Goal: Transaction & Acquisition: Purchase product/service

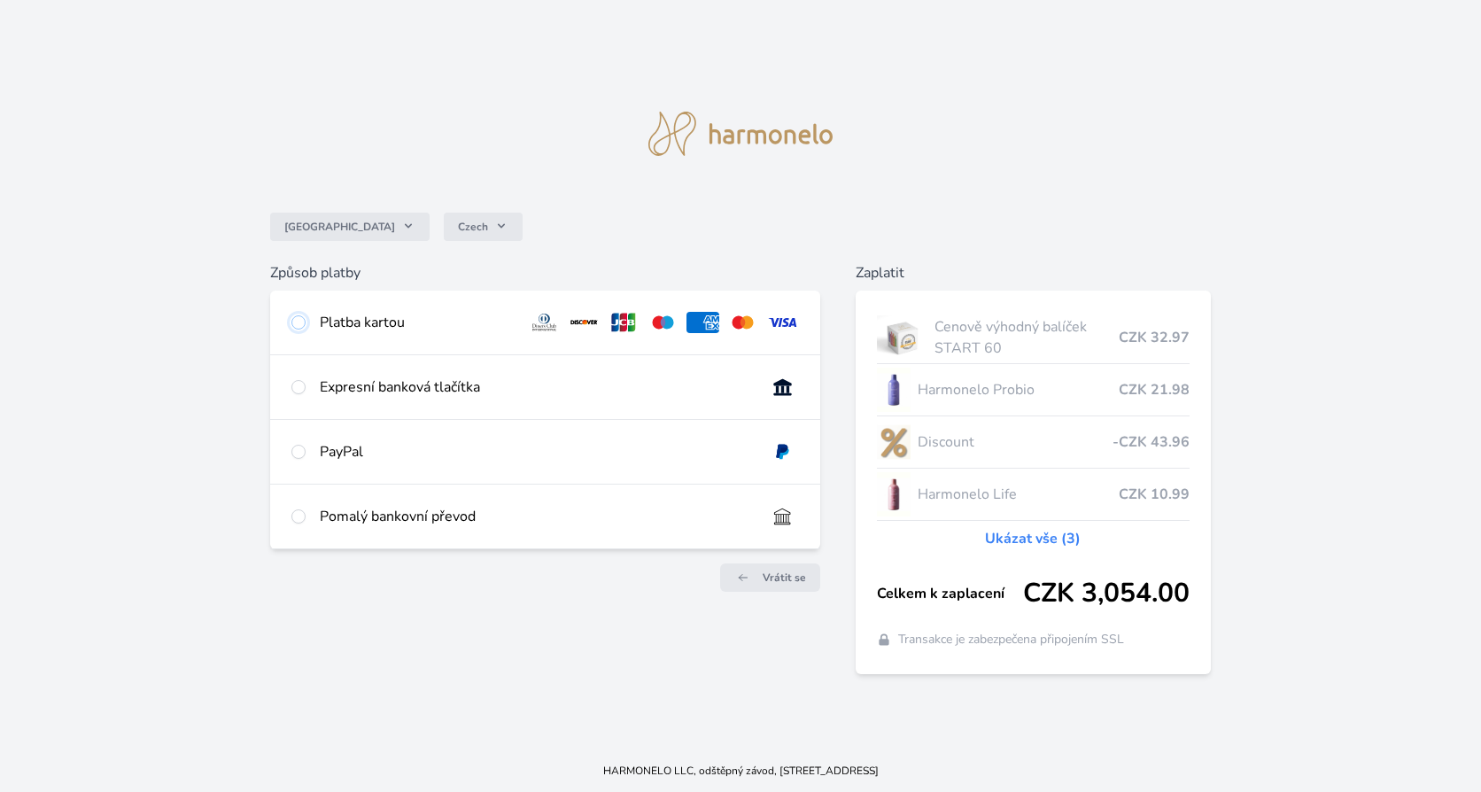
click at [297, 329] on input "radio" at bounding box center [298, 322] width 14 height 14
radio input "true"
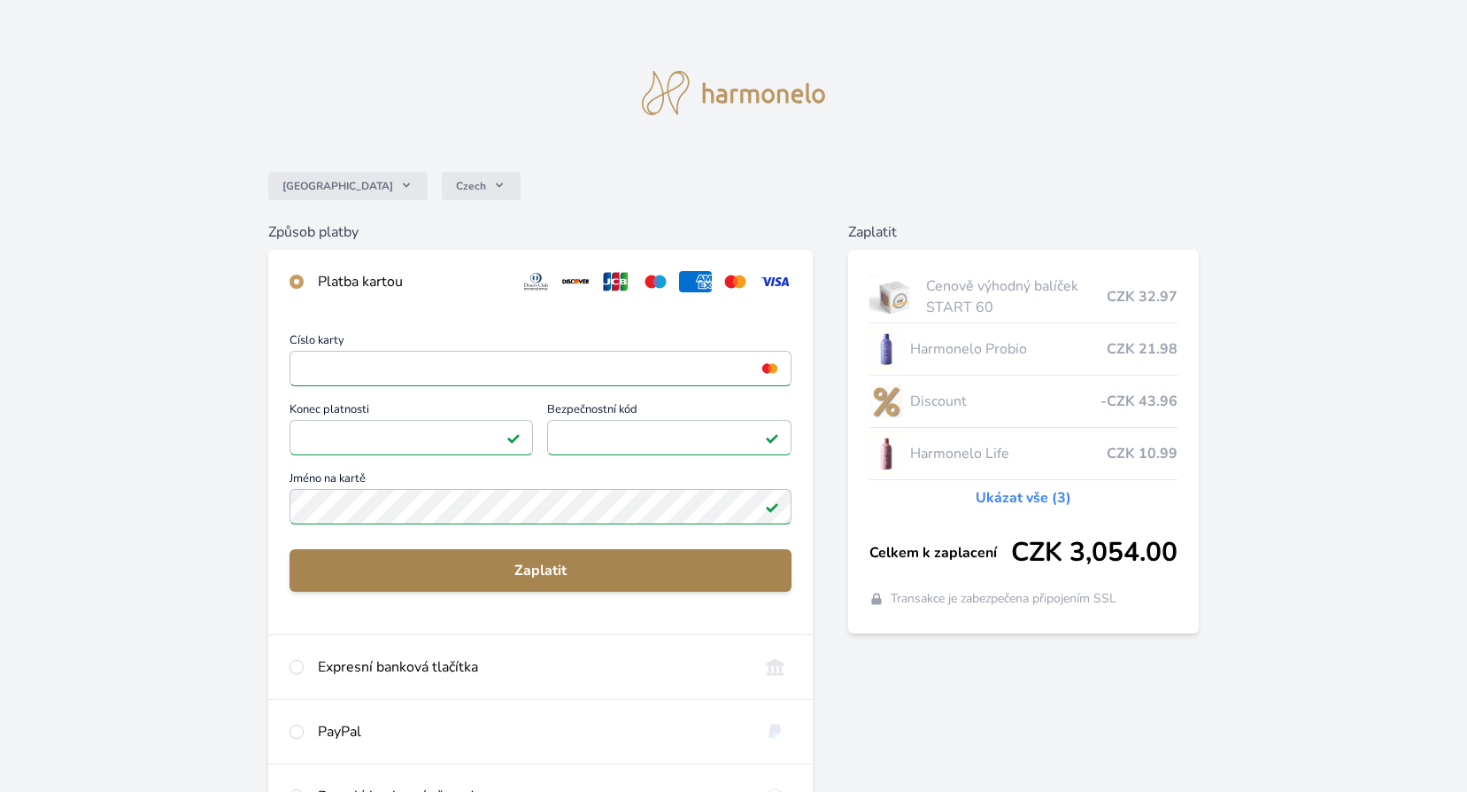
click at [544, 567] on span "Zaplatit" at bounding box center [541, 570] width 474 height 21
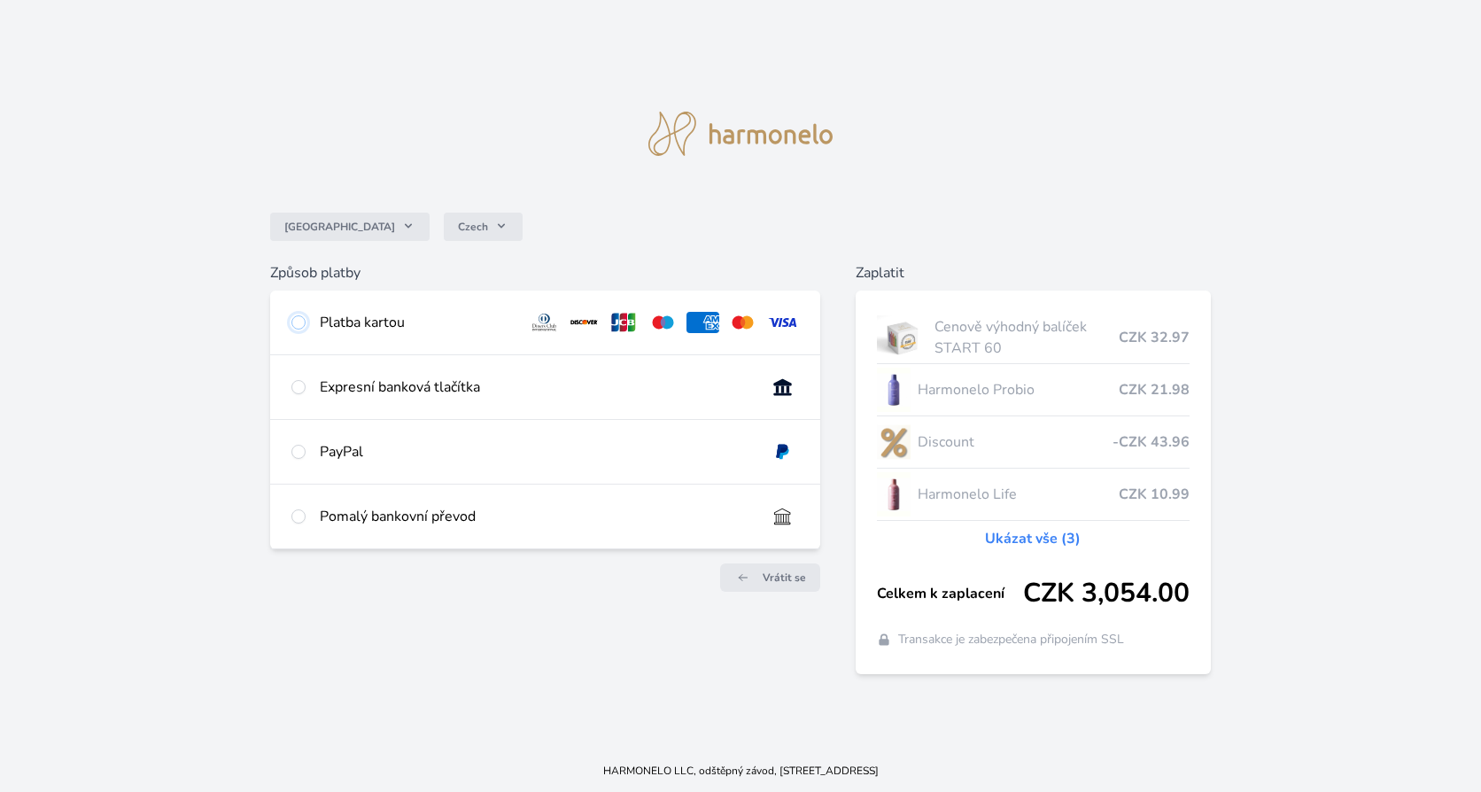
click at [297, 326] on input "radio" at bounding box center [298, 322] width 14 height 14
radio input "true"
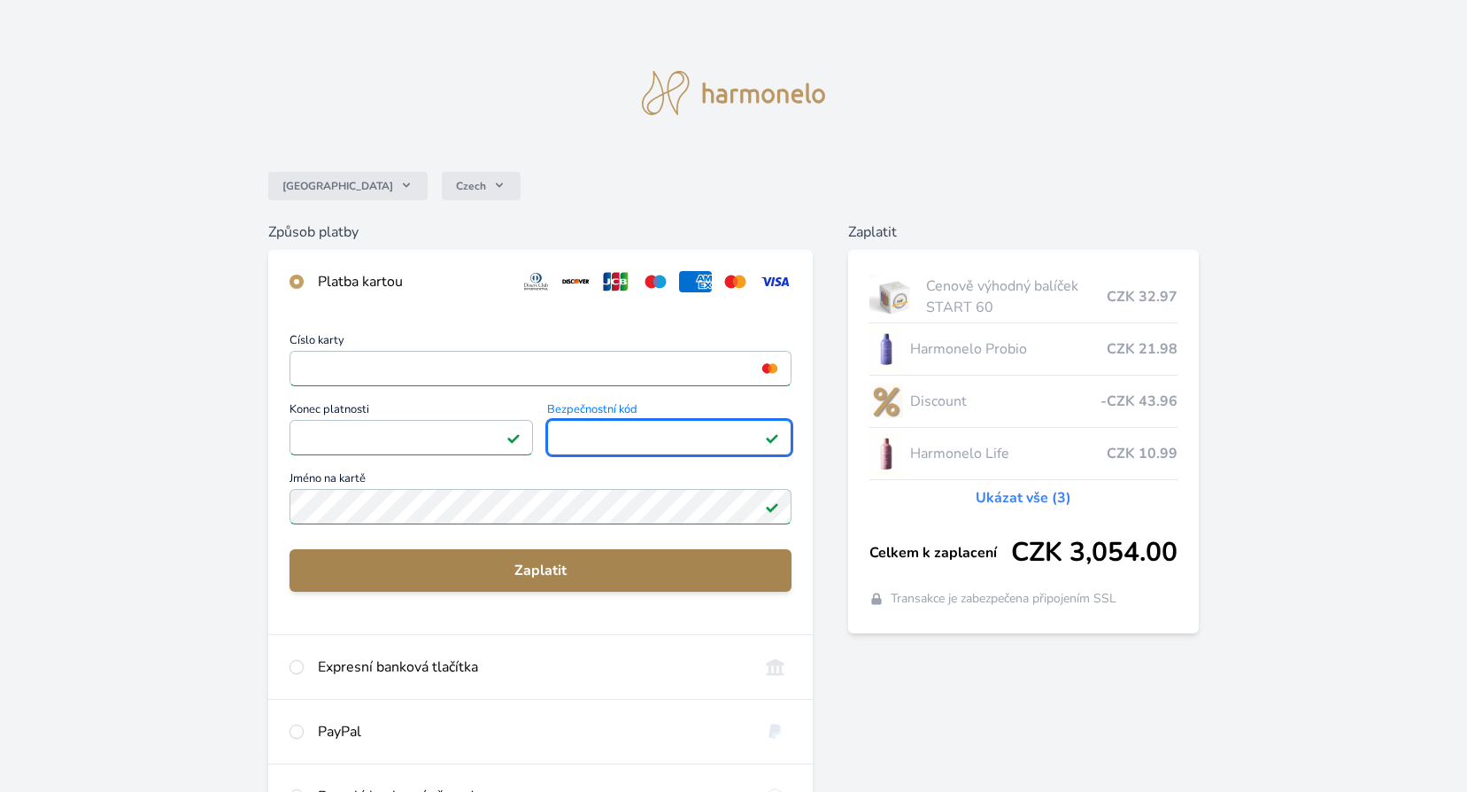
click at [517, 573] on span "Zaplatit" at bounding box center [541, 570] width 474 height 21
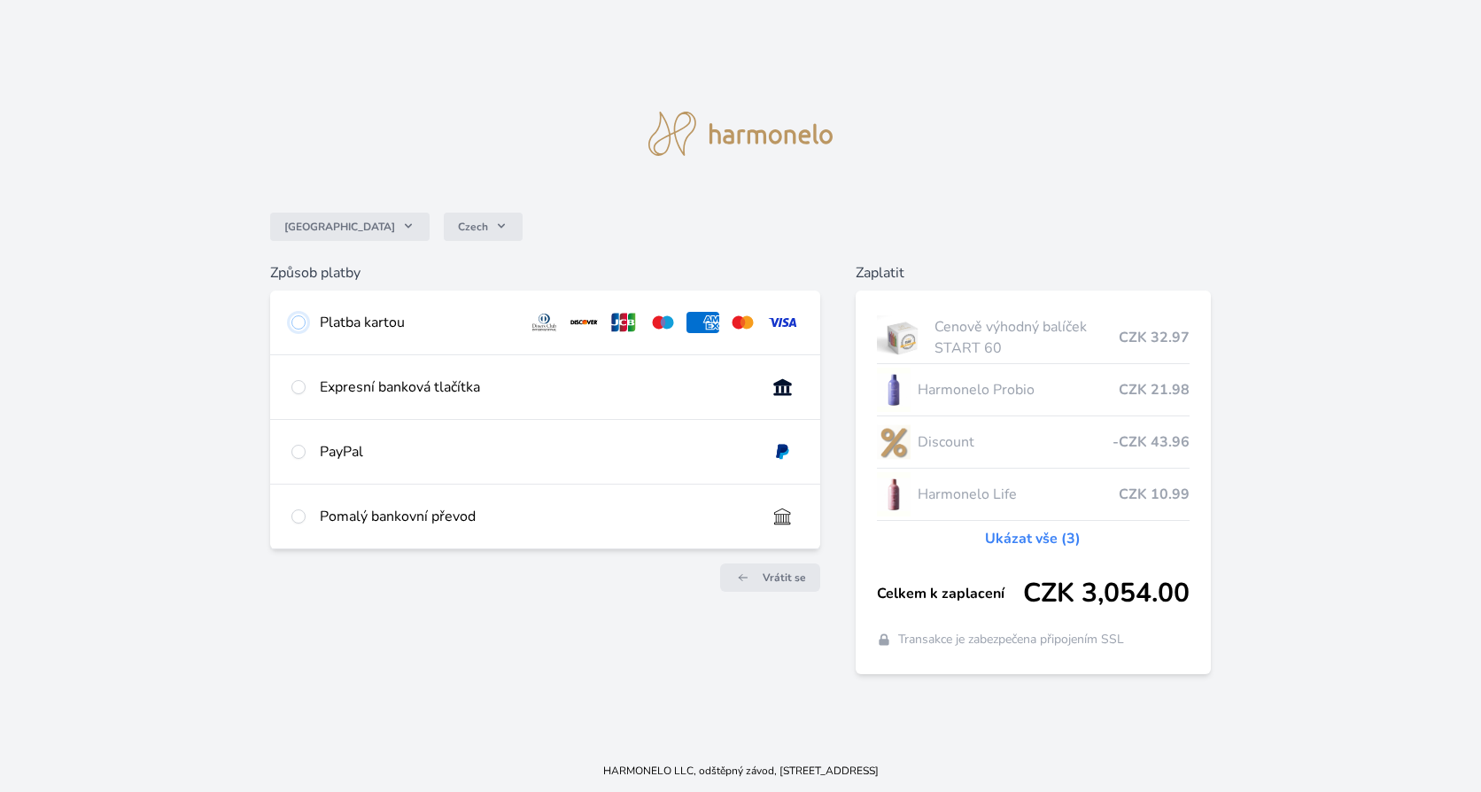
click at [299, 323] on input "radio" at bounding box center [298, 322] width 14 height 14
radio input "true"
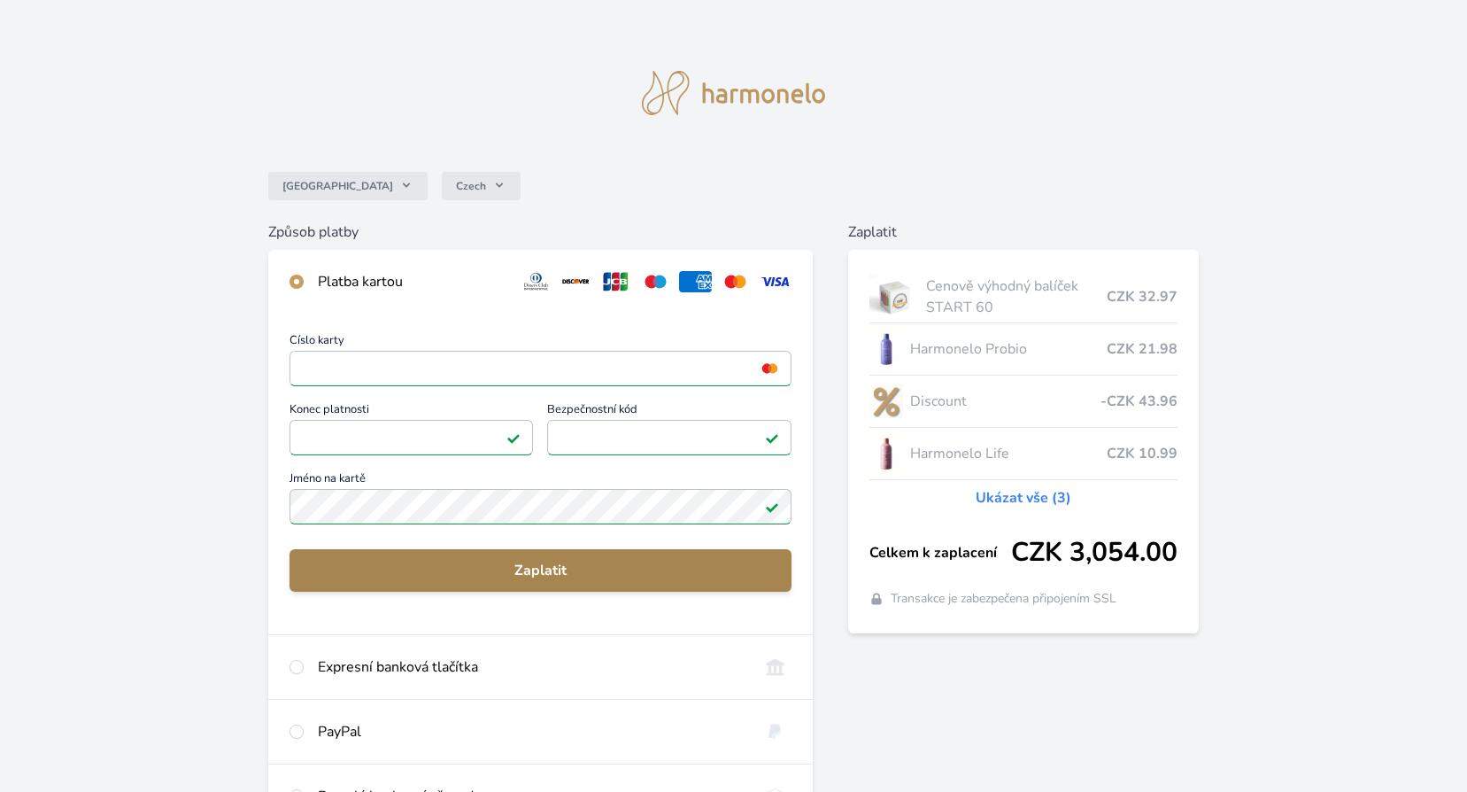
click at [535, 564] on span "Zaplatit" at bounding box center [541, 570] width 474 height 21
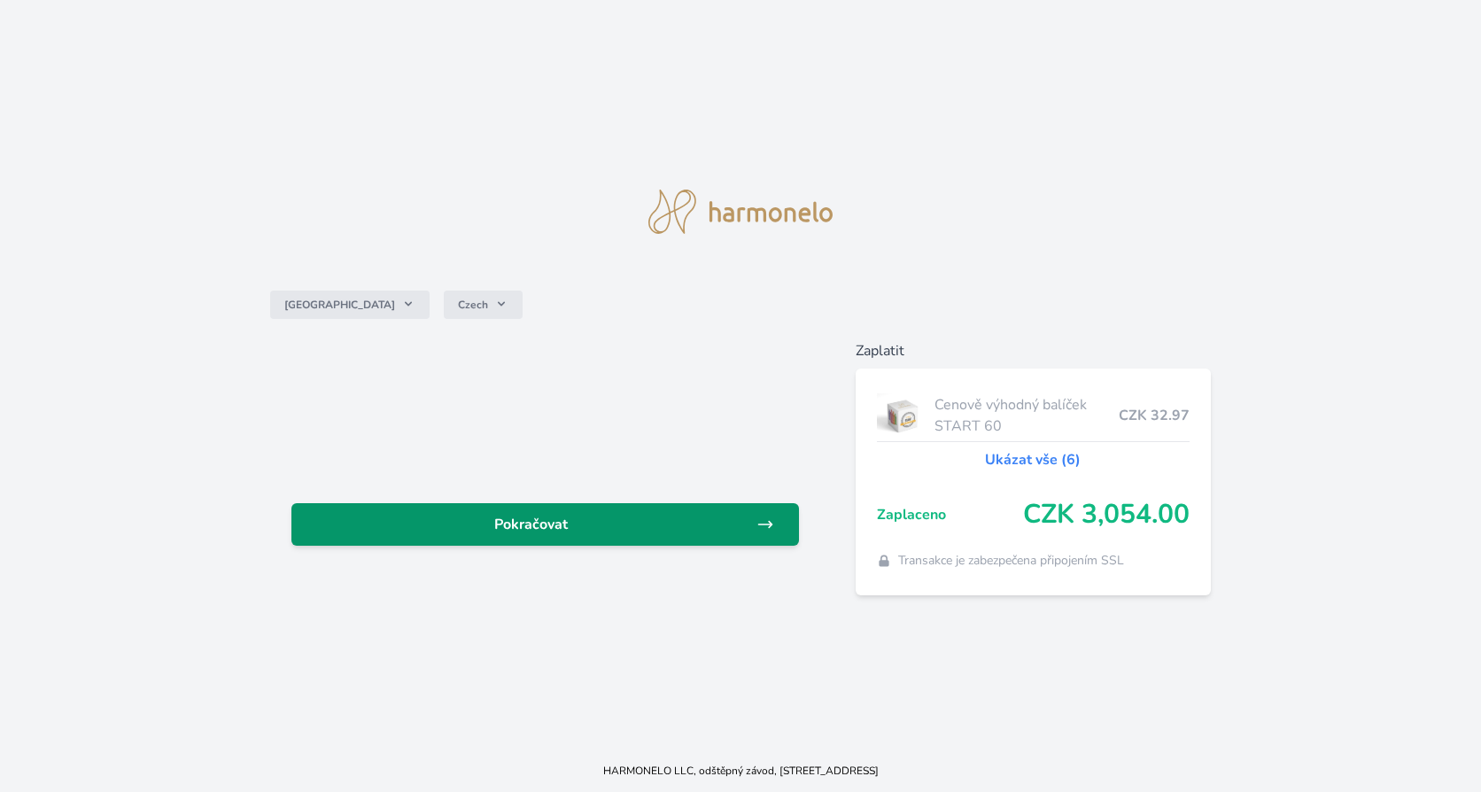
click at [568, 530] on span "Pokračovat" at bounding box center [531, 524] width 451 height 21
